Goal: Information Seeking & Learning: Learn about a topic

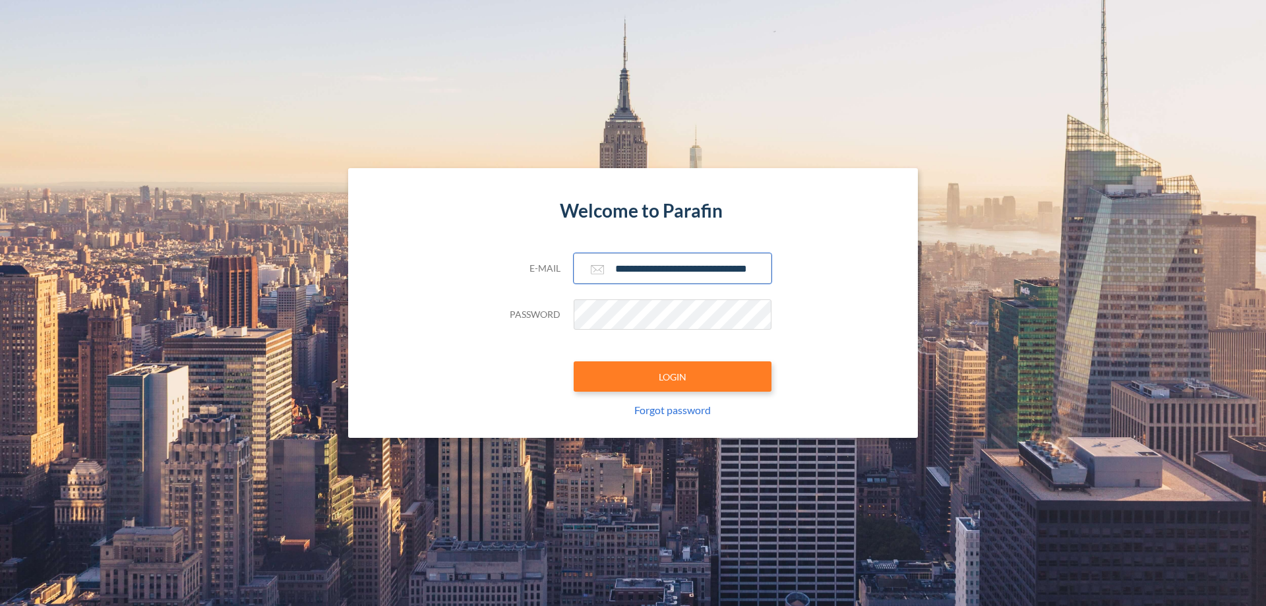
type input "**********"
click at [672, 376] on button "LOGIN" at bounding box center [672, 376] width 198 height 30
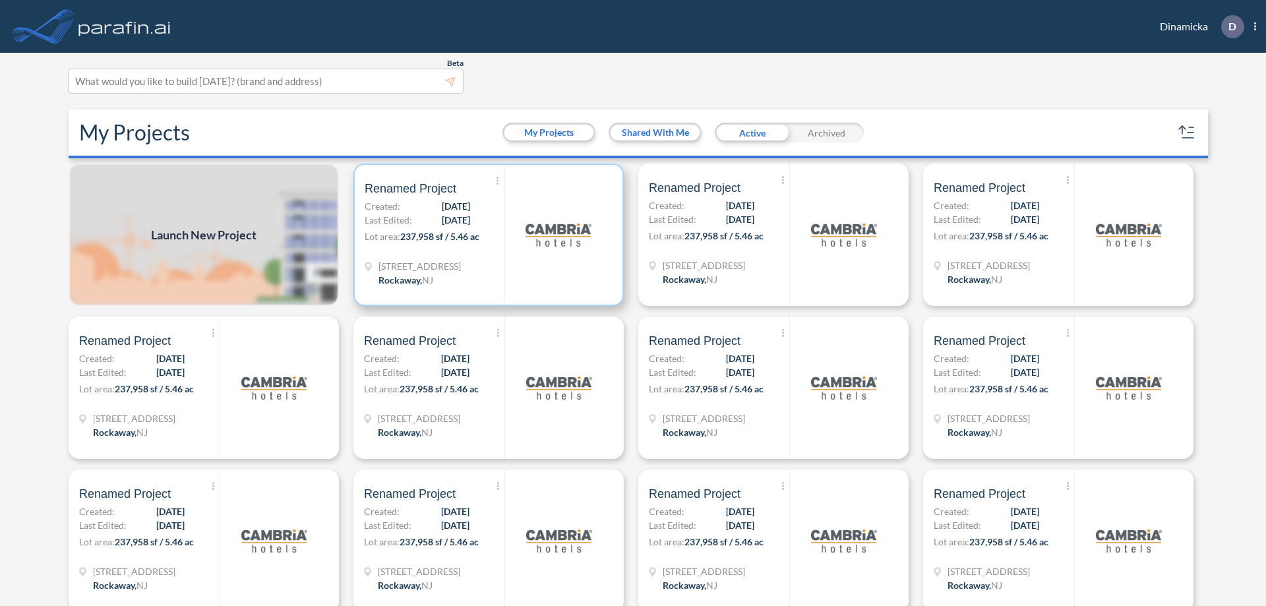
scroll to position [3, 0]
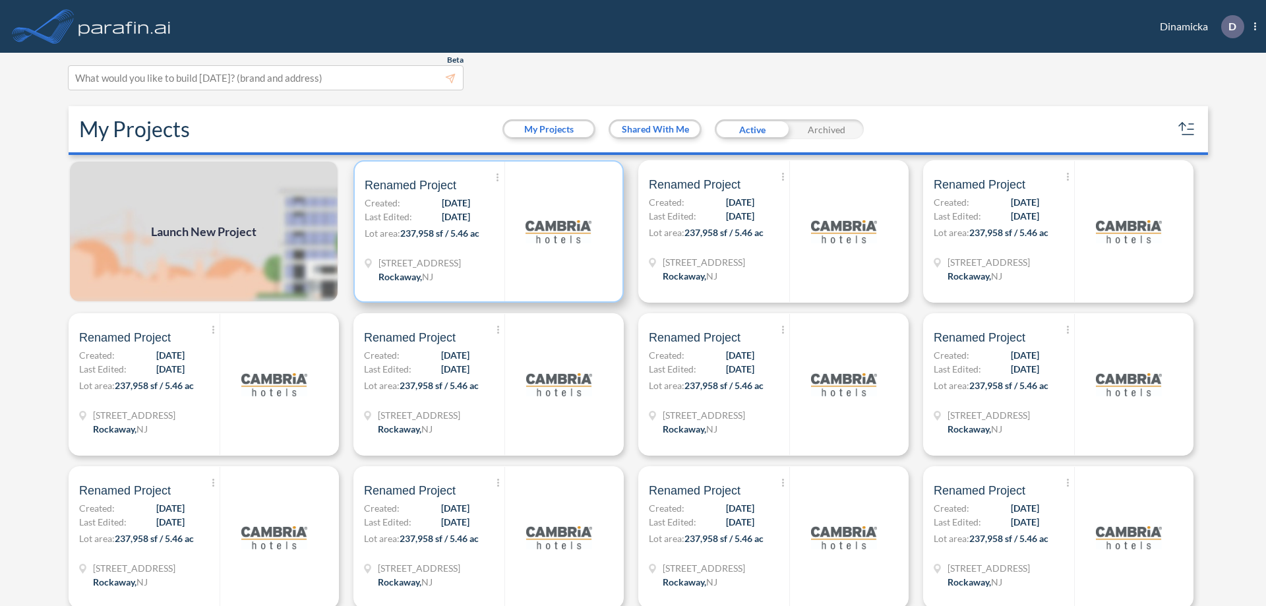
click at [486, 231] on p "Lot area: 237,958 sf / 5.46 ac" at bounding box center [435, 235] width 140 height 19
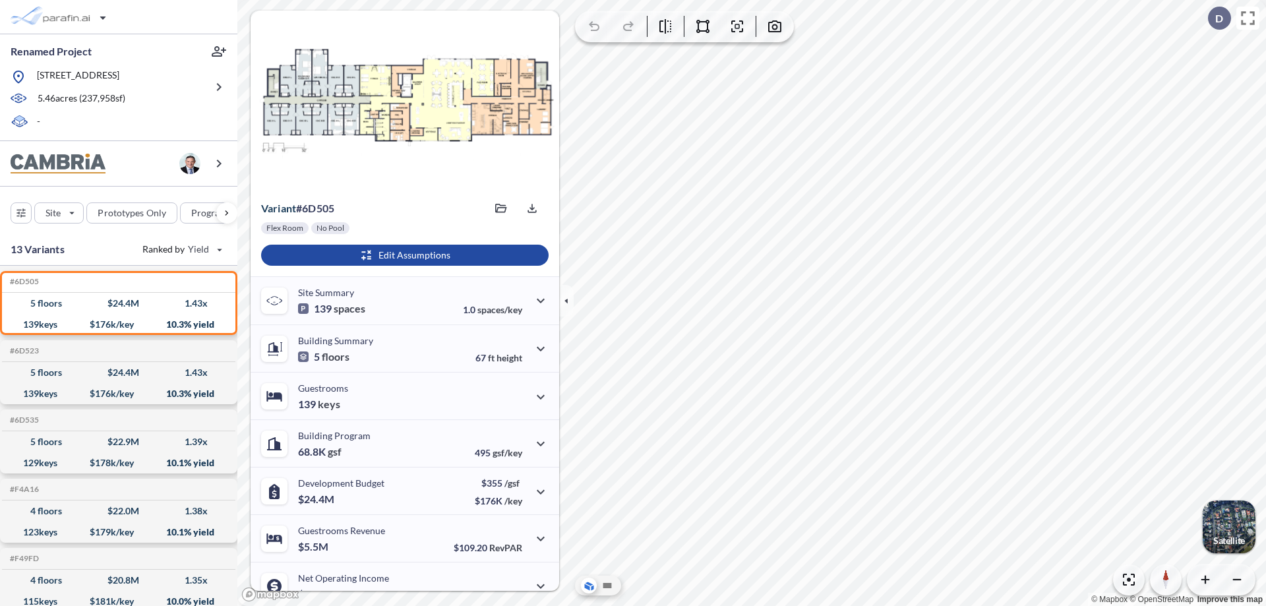
scroll to position [67, 0]
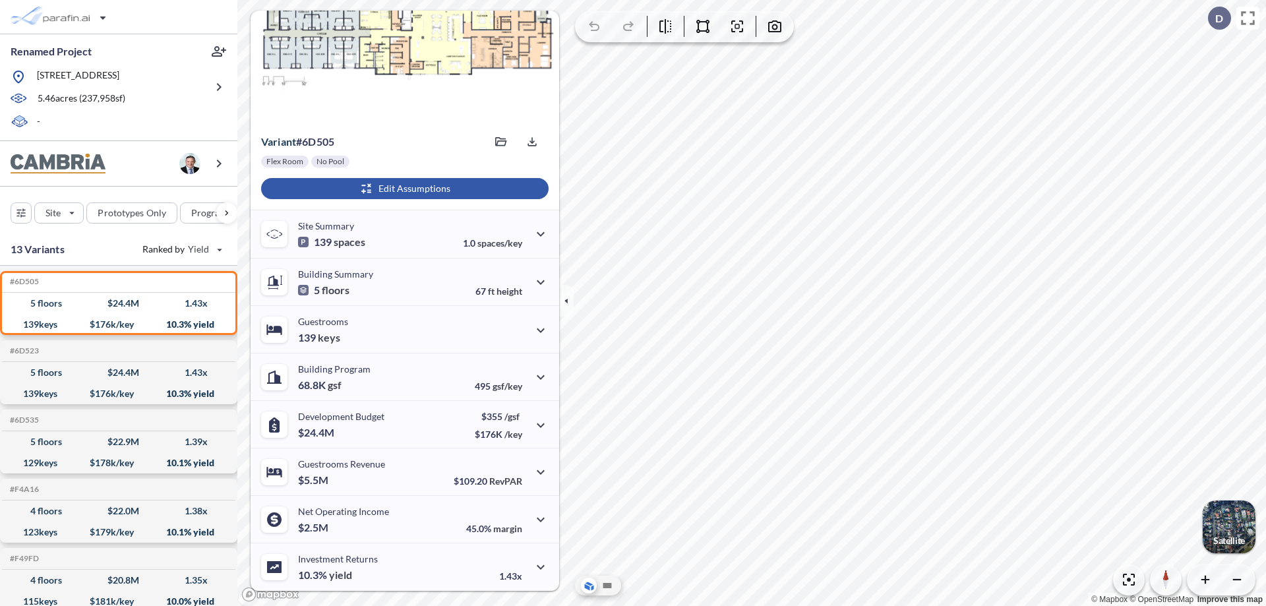
click at [403, 189] on div "button" at bounding box center [404, 188] width 287 height 21
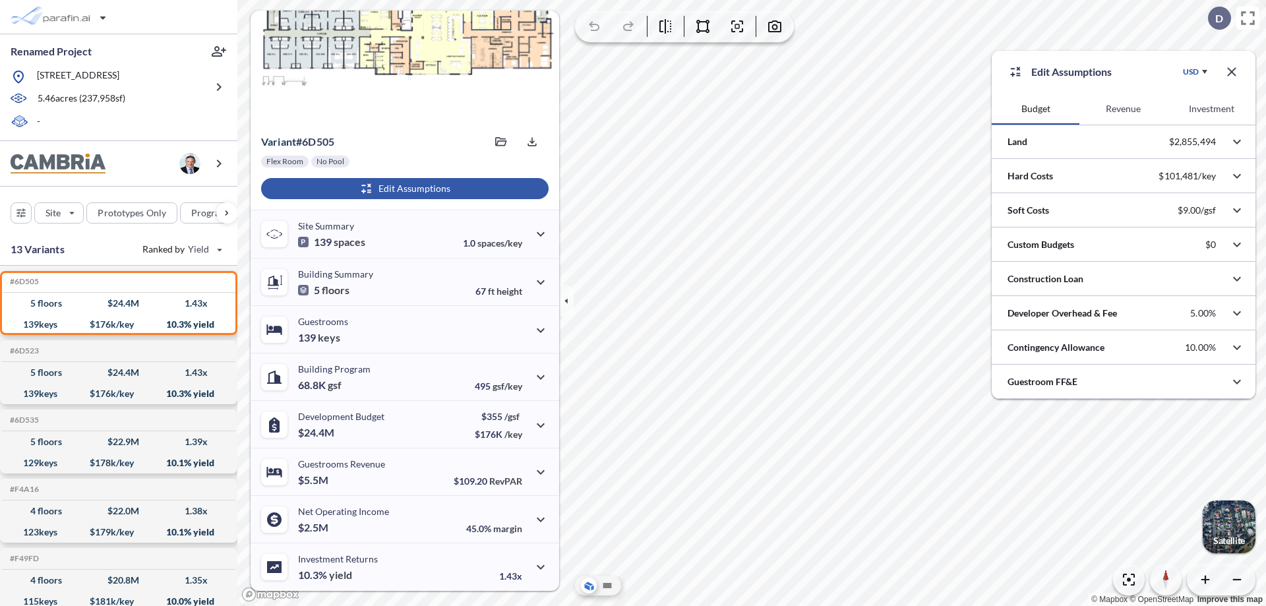
click at [1123, 109] on button "Revenue" at bounding box center [1123, 109] width 88 height 32
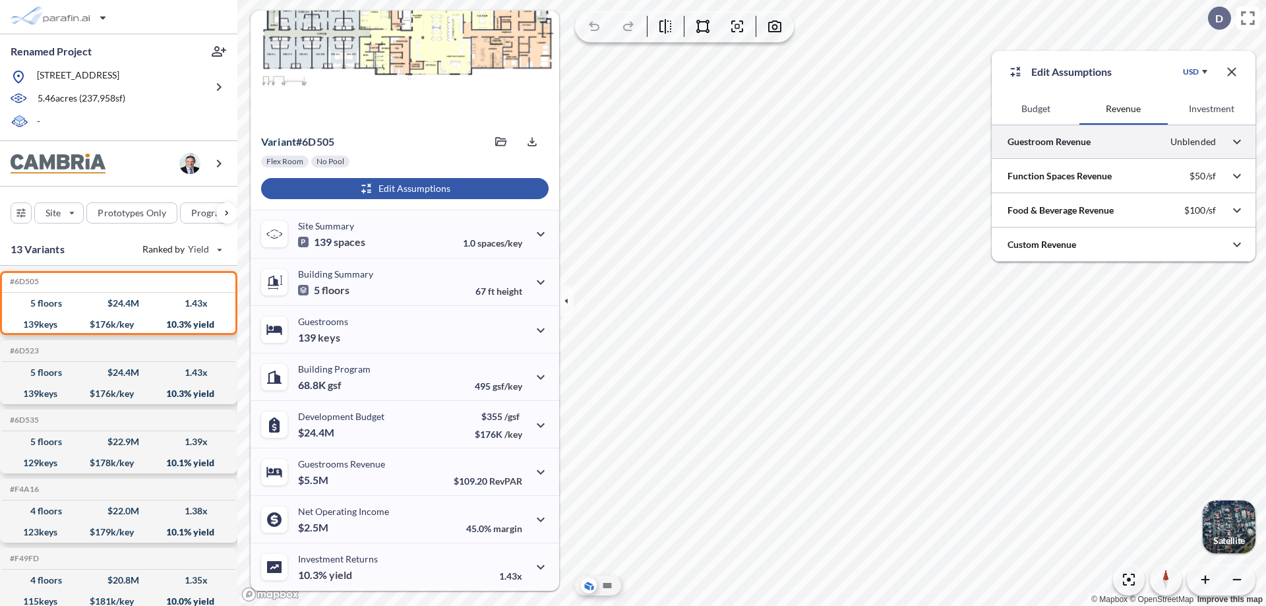
click at [1123, 142] on div at bounding box center [1123, 142] width 264 height 34
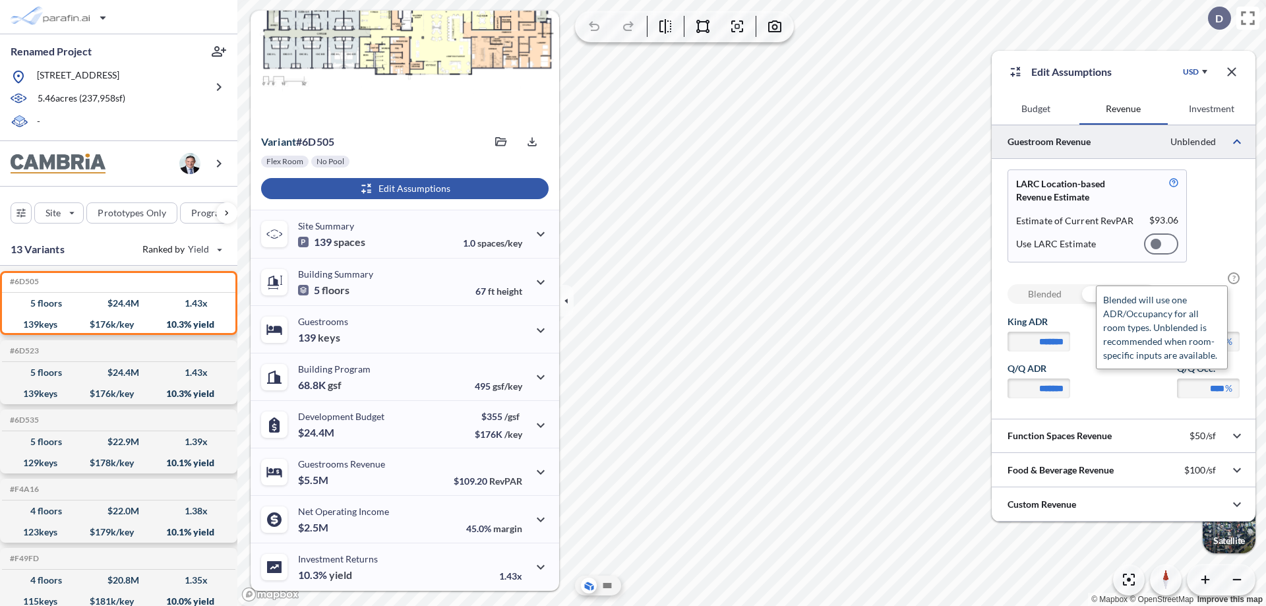
click at [1233, 278] on span "?" at bounding box center [1233, 278] width 12 height 12
